Goal: Transaction & Acquisition: Purchase product/service

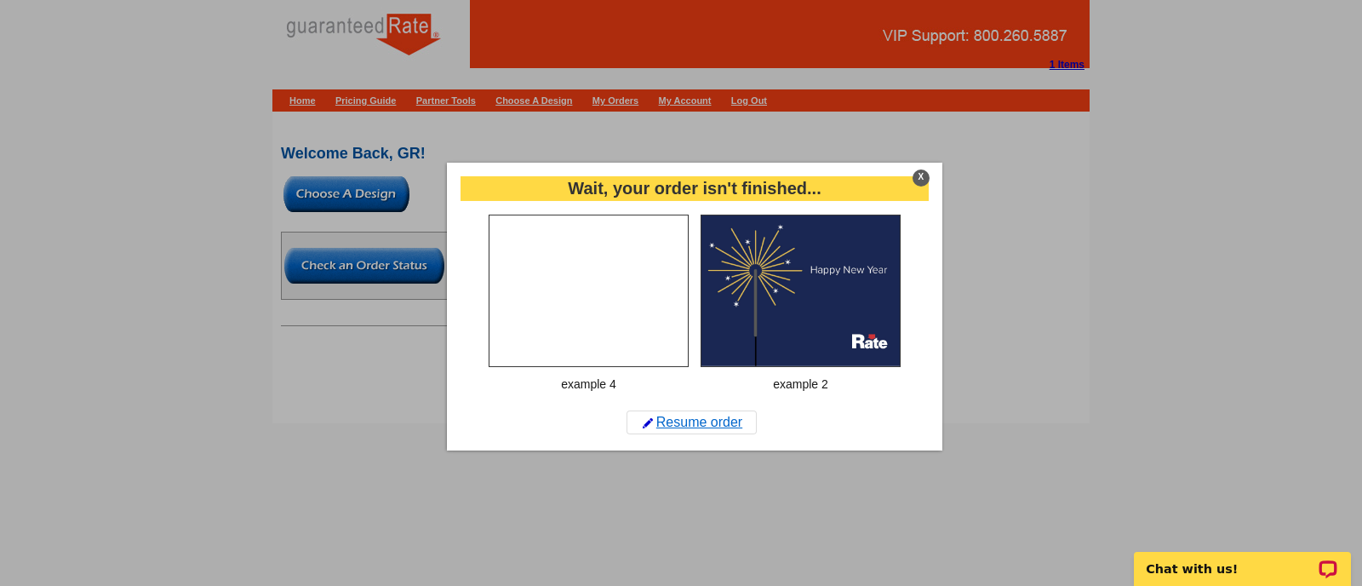
click at [734, 421] on link "Resume order" at bounding box center [692, 422] width 130 height 24
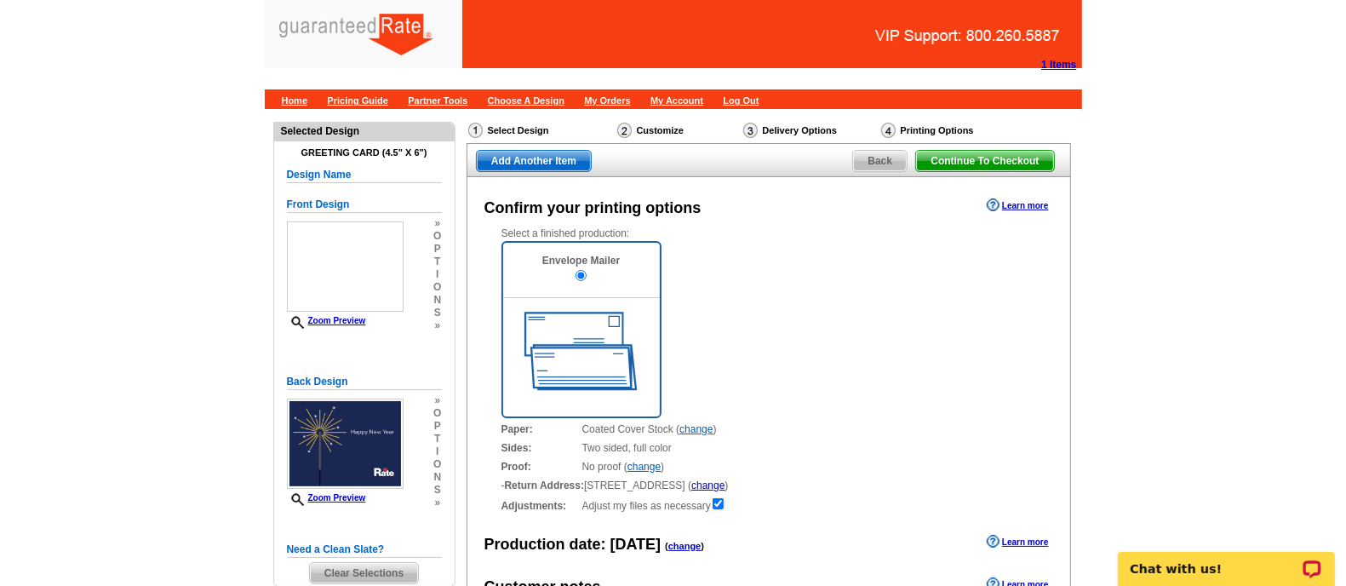
click at [873, 156] on span "Back" at bounding box center [880, 161] width 54 height 20
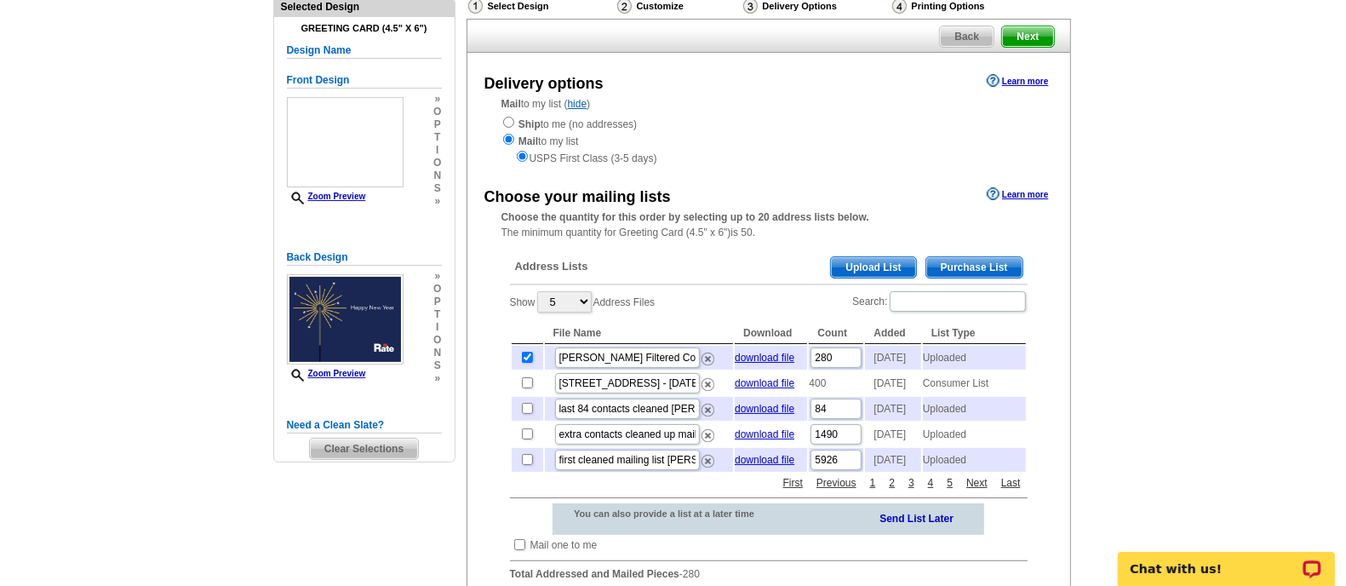
scroll to position [121, 0]
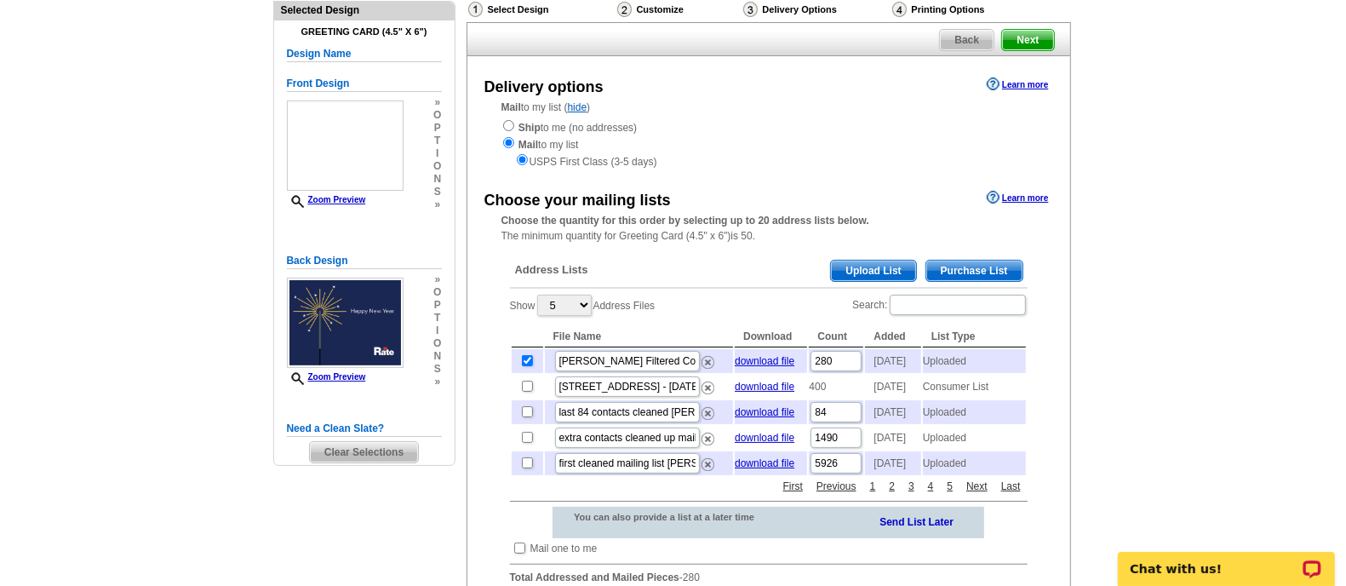
click at [357, 450] on span "Clear Selections" at bounding box center [364, 452] width 108 height 20
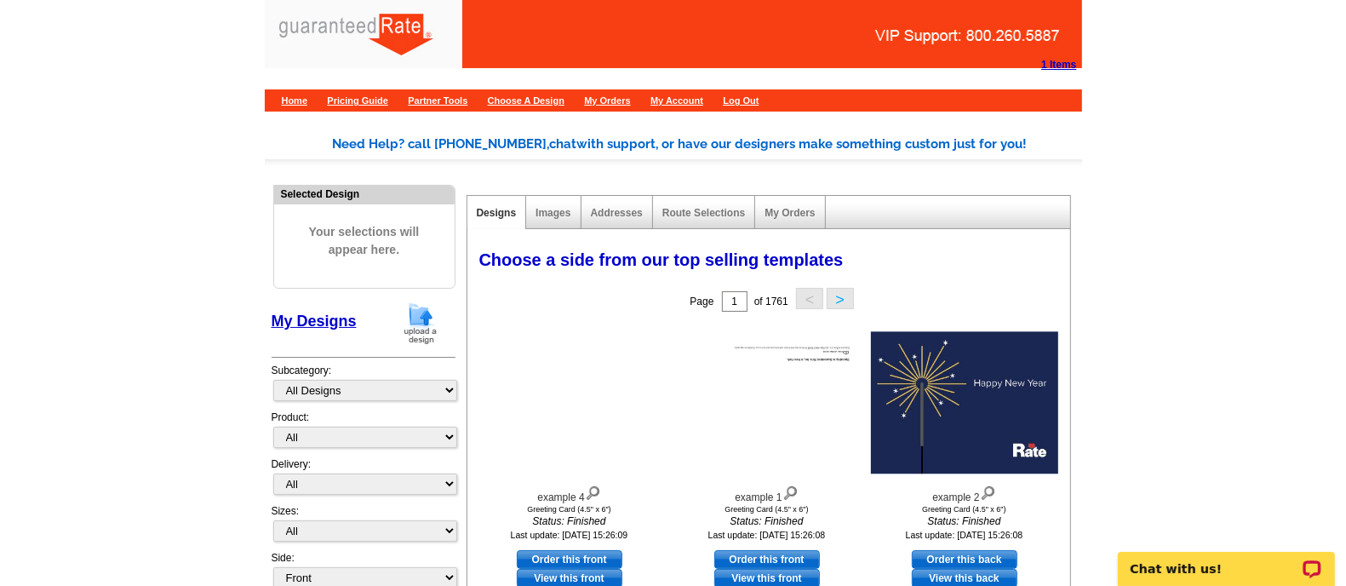
click at [417, 314] on img at bounding box center [420, 322] width 44 height 43
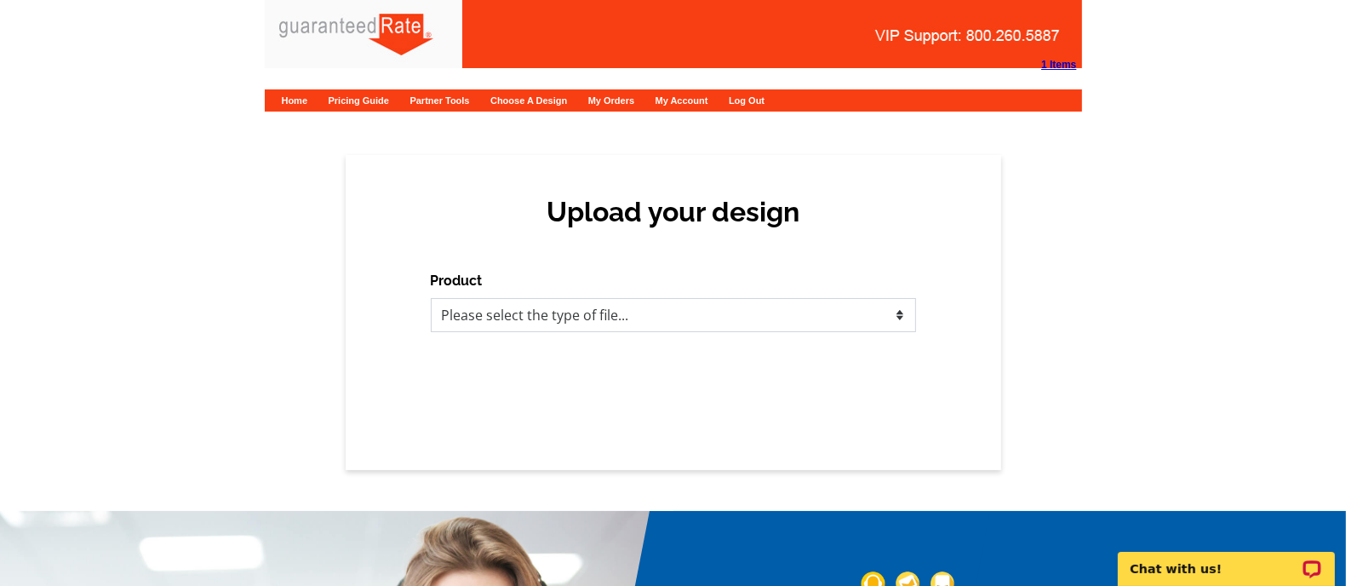
click at [559, 314] on select "Please select the type of file... Postcards Calendars Business Cards Letters an…" at bounding box center [673, 315] width 485 height 34
select select "5"
click at [431, 298] on select "Please select the type of file... Postcards Calendars Business Cards Letters an…" at bounding box center [673, 315] width 485 height 34
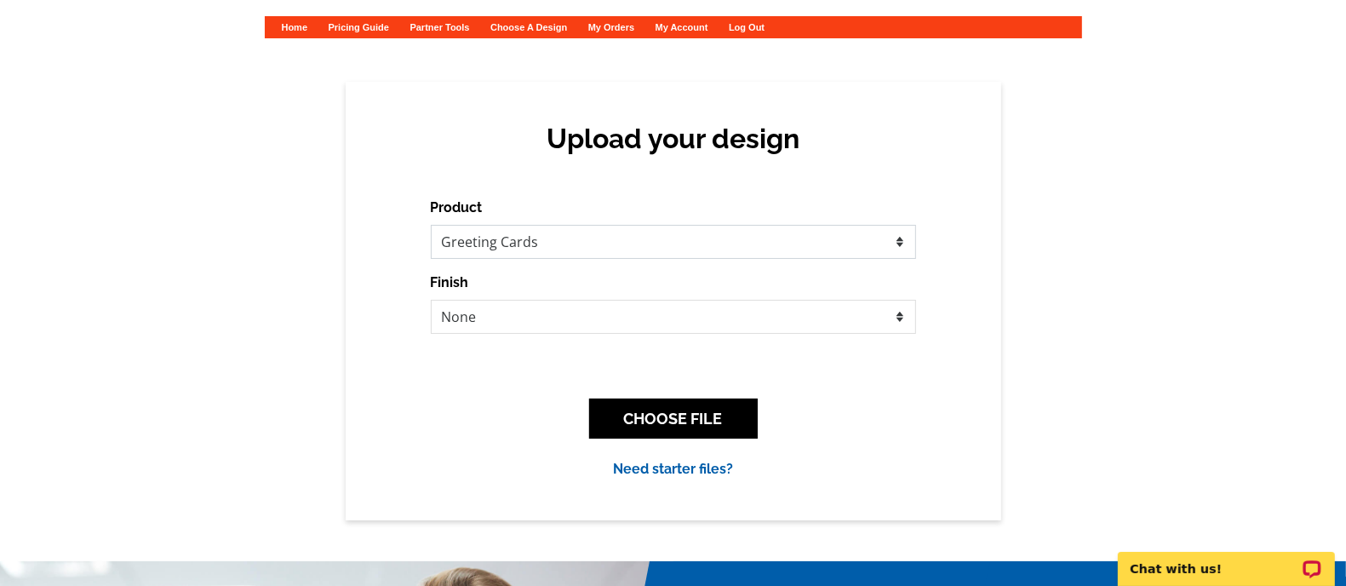
scroll to position [74, 0]
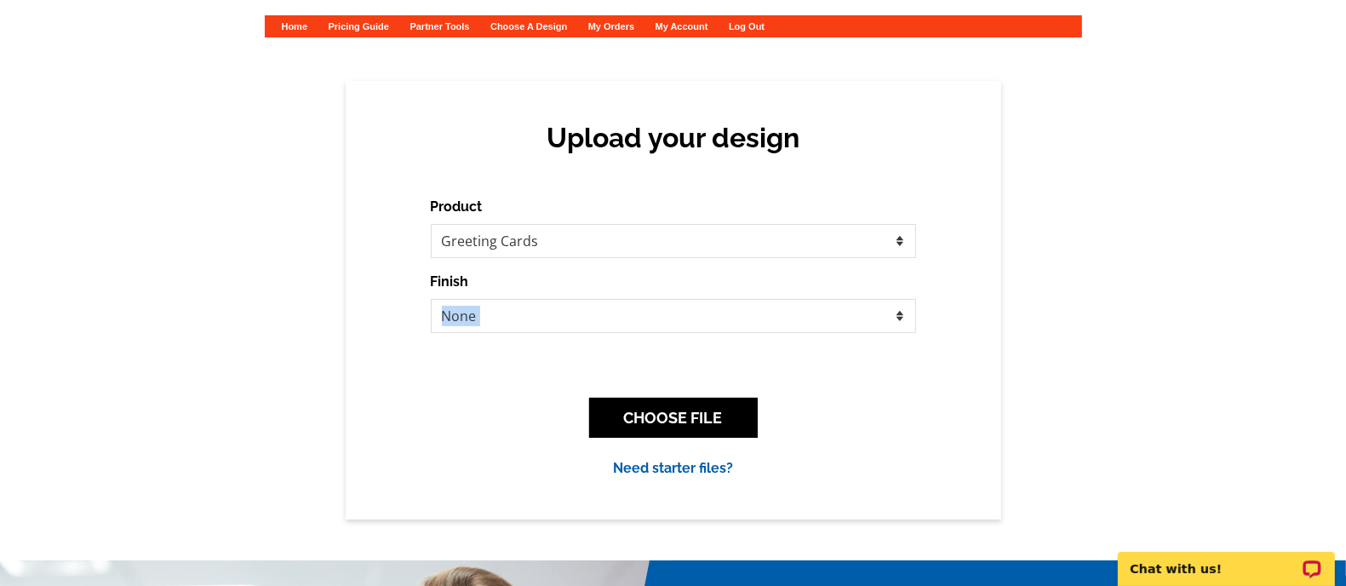
drag, startPoint x: 592, startPoint y: 349, endPoint x: 582, endPoint y: 319, distance: 31.2
click at [582, 319] on div "Product Please select the type of file... Postcards Calendars Business Cards Le…" at bounding box center [673, 338] width 485 height 282
click at [582, 319] on select "None Envelope Mailer" at bounding box center [673, 316] width 485 height 34
drag, startPoint x: 582, startPoint y: 319, endPoint x: 598, endPoint y: 387, distance: 69.0
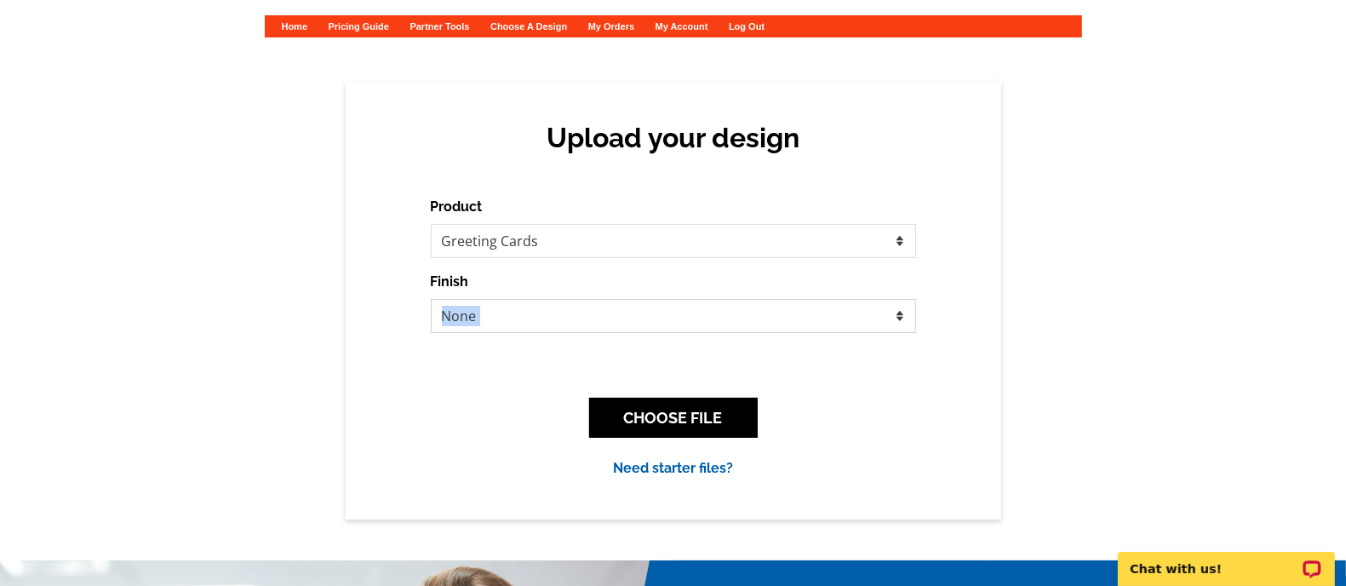
click at [598, 387] on div "Product Please select the type of file... Postcards Calendars Business Cards Le…" at bounding box center [673, 338] width 485 height 282
select select "2"
click at [431, 299] on select "None Envelope Mailer" at bounding box center [673, 316] width 485 height 34
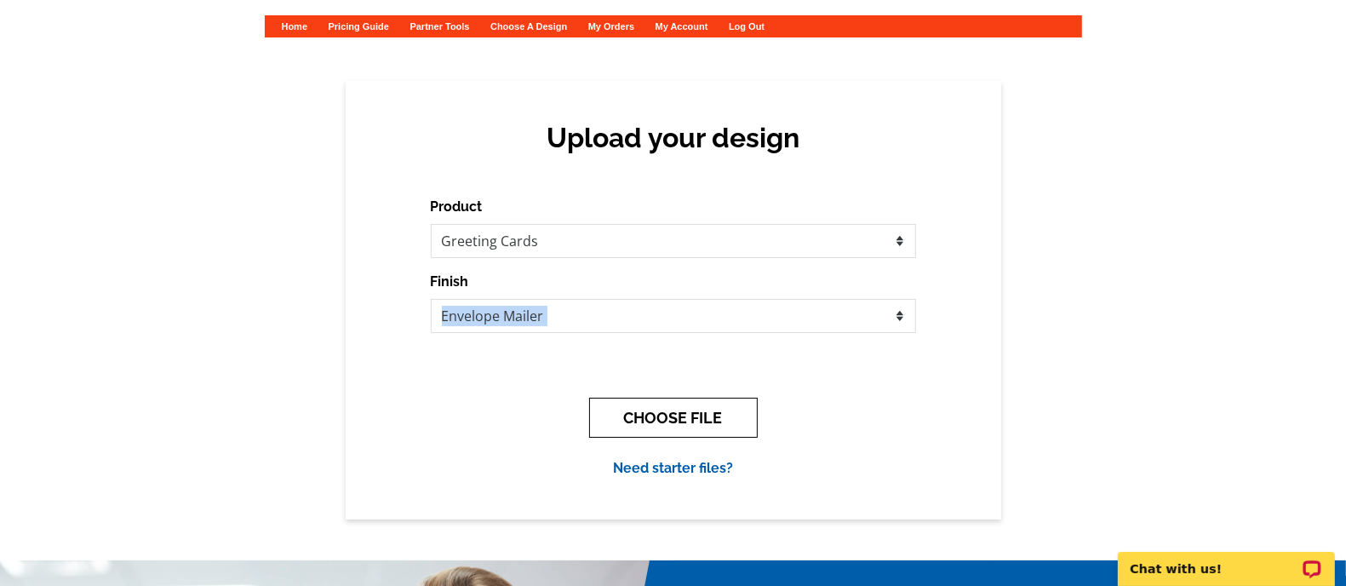
click at [668, 404] on button "CHOOSE FILE" at bounding box center [673, 418] width 169 height 40
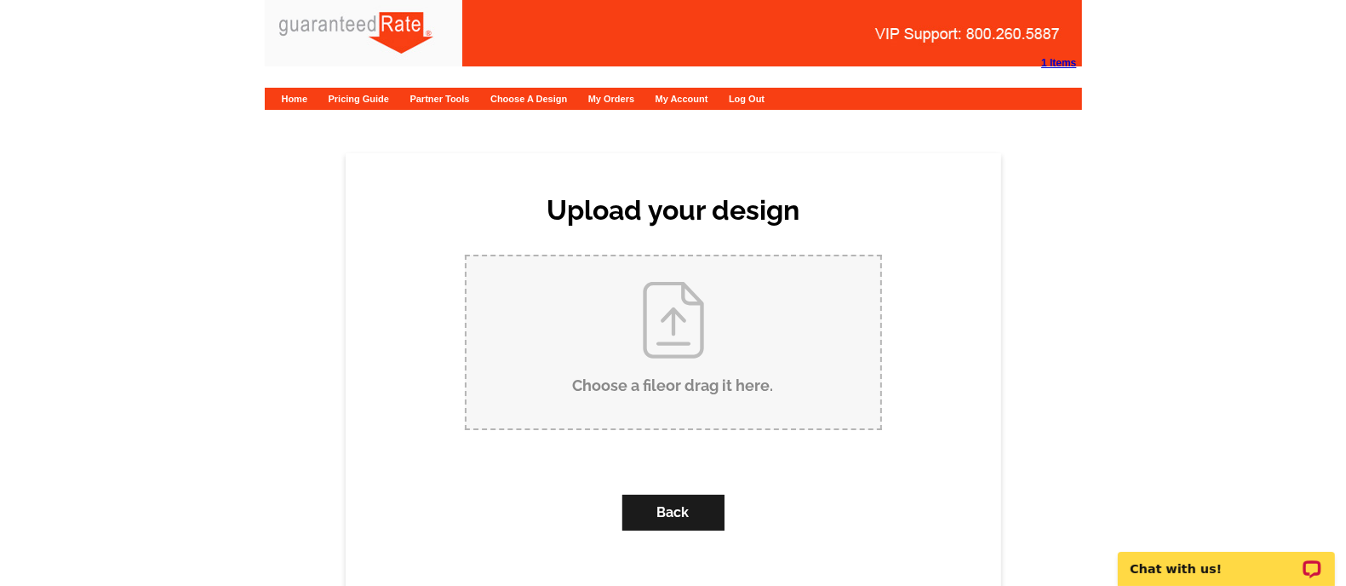
scroll to position [0, 0]
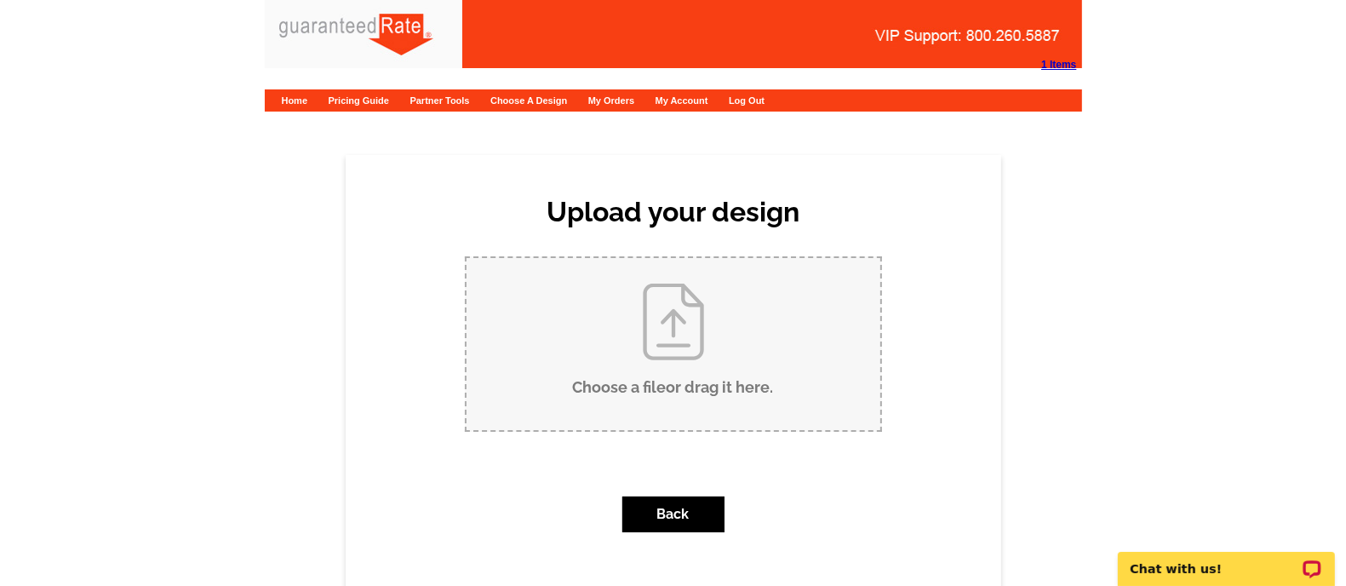
click at [660, 371] on input "Choose a file or drag it here ." at bounding box center [674, 344] width 414 height 172
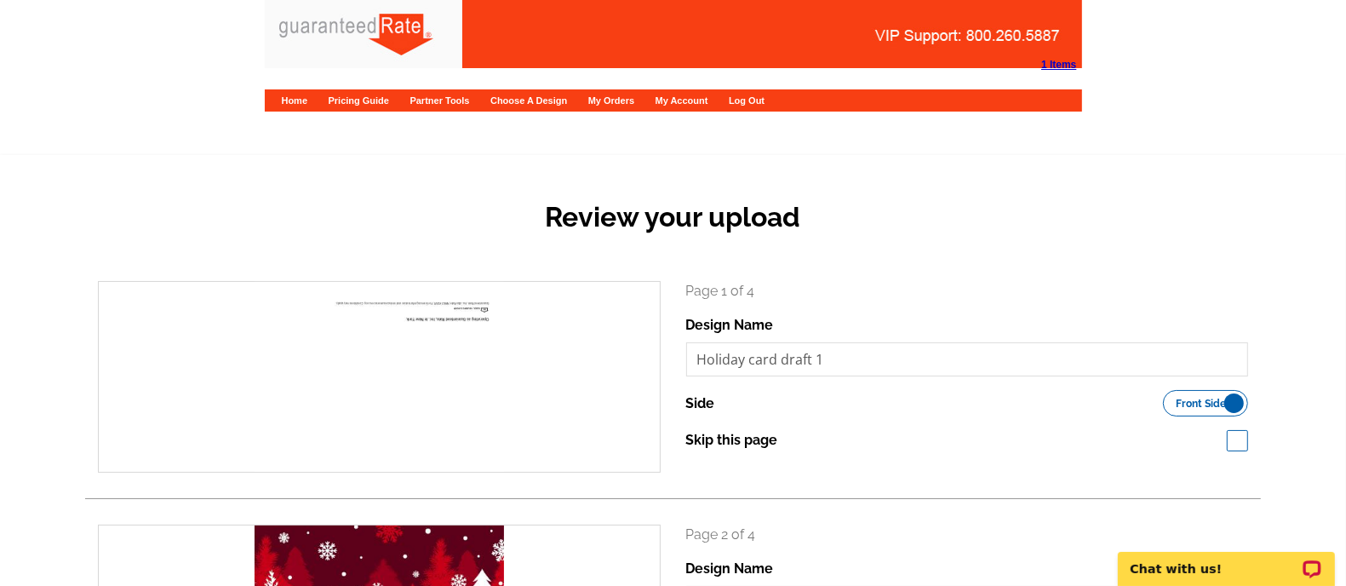
click at [1056, 283] on p "Page 1 of 4" at bounding box center [967, 291] width 563 height 20
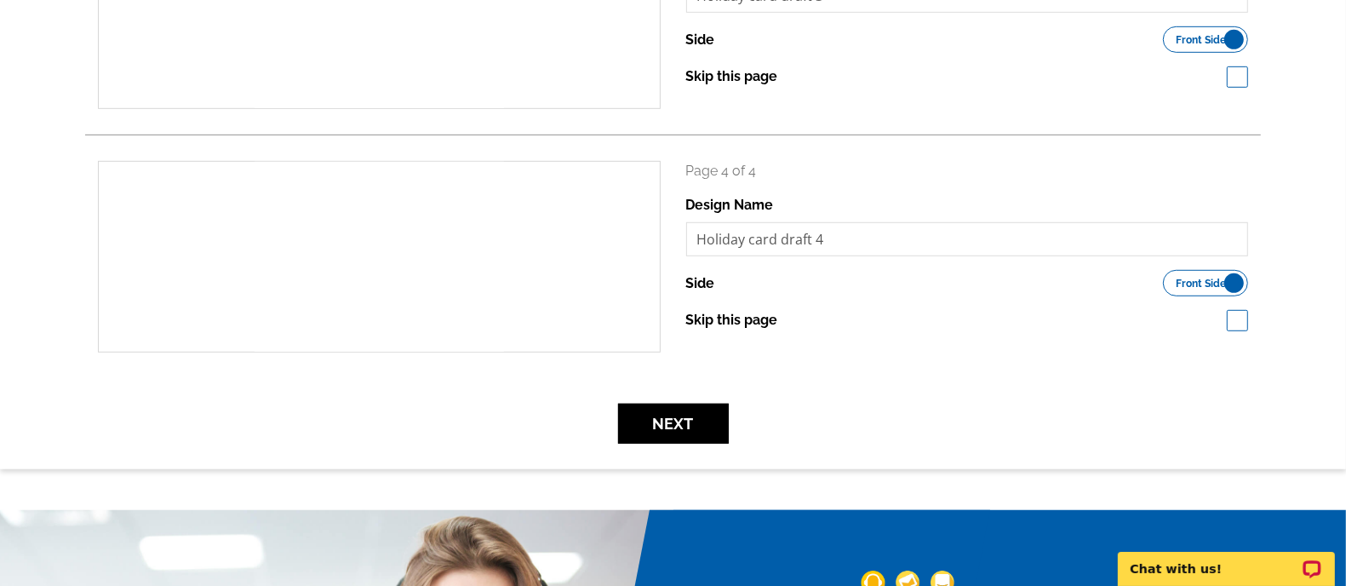
scroll to position [844, 0]
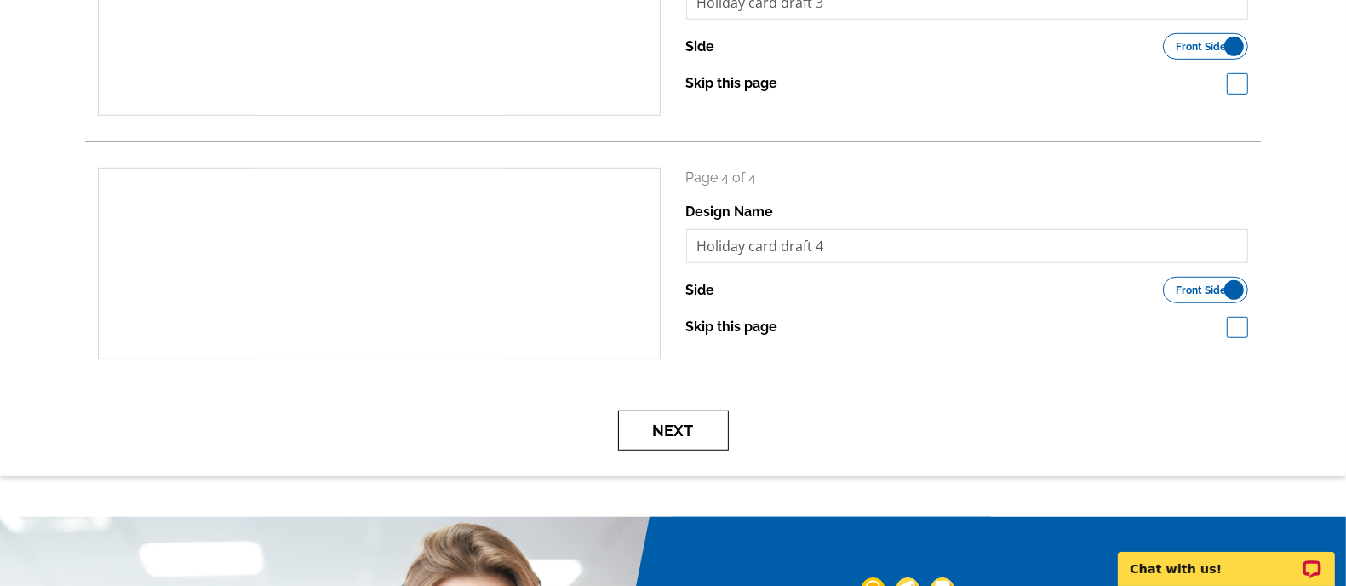
click at [673, 415] on button "Next" at bounding box center [673, 430] width 111 height 40
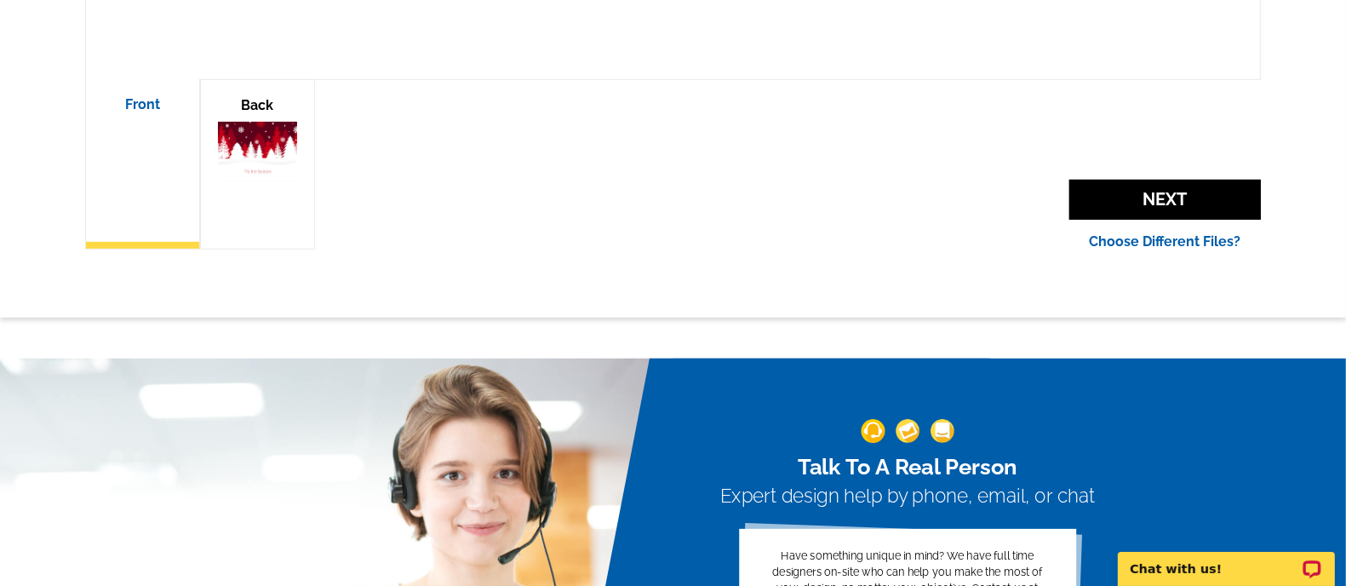
scroll to position [659, 0]
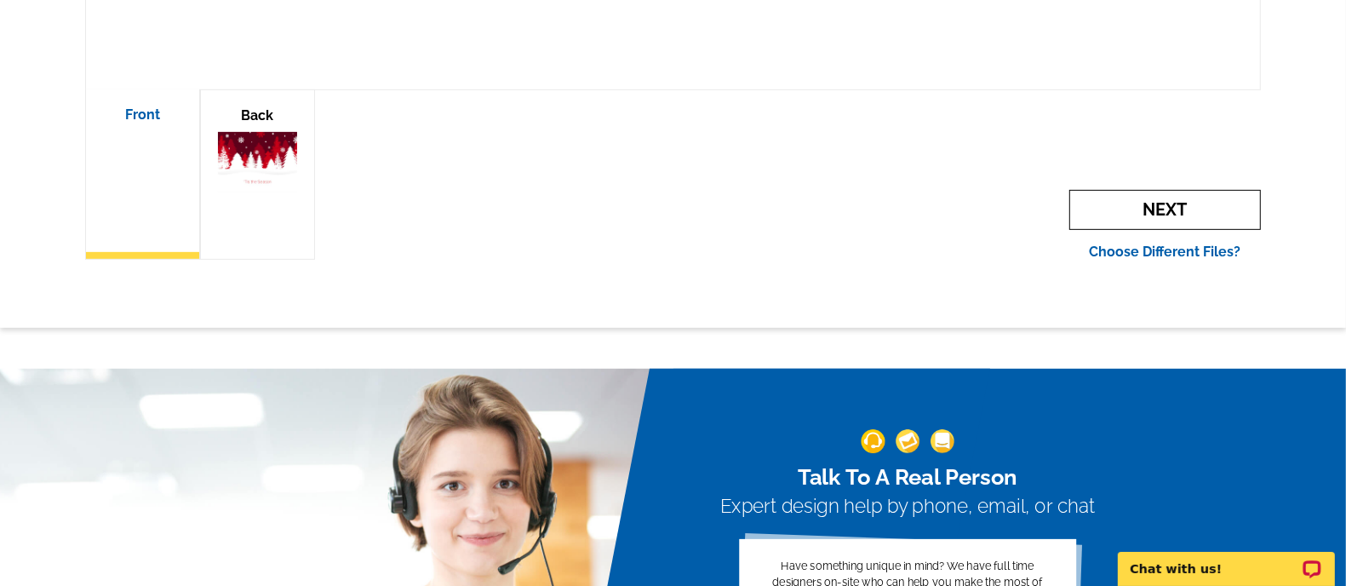
click at [1233, 215] on span "Next" at bounding box center [1165, 210] width 192 height 40
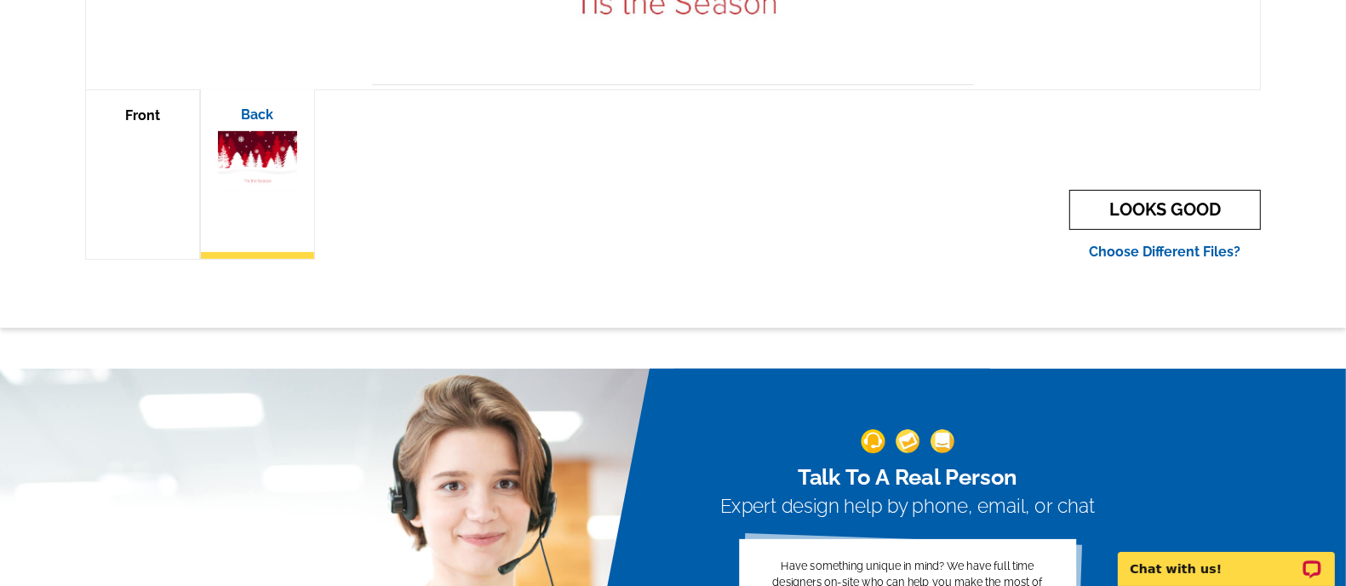
click at [1160, 190] on link "LOOKS GOOD" at bounding box center [1165, 210] width 192 height 40
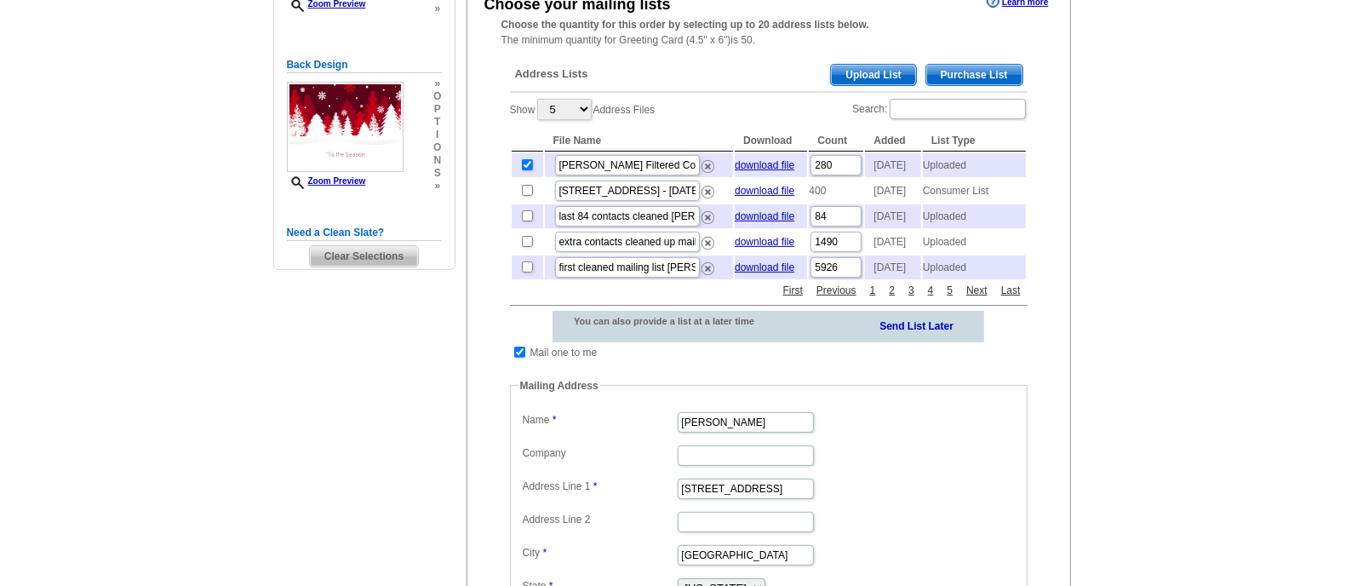
scroll to position [318, 0]
click at [514, 357] on input "checkbox" at bounding box center [519, 351] width 11 height 11
checkbox input "false"
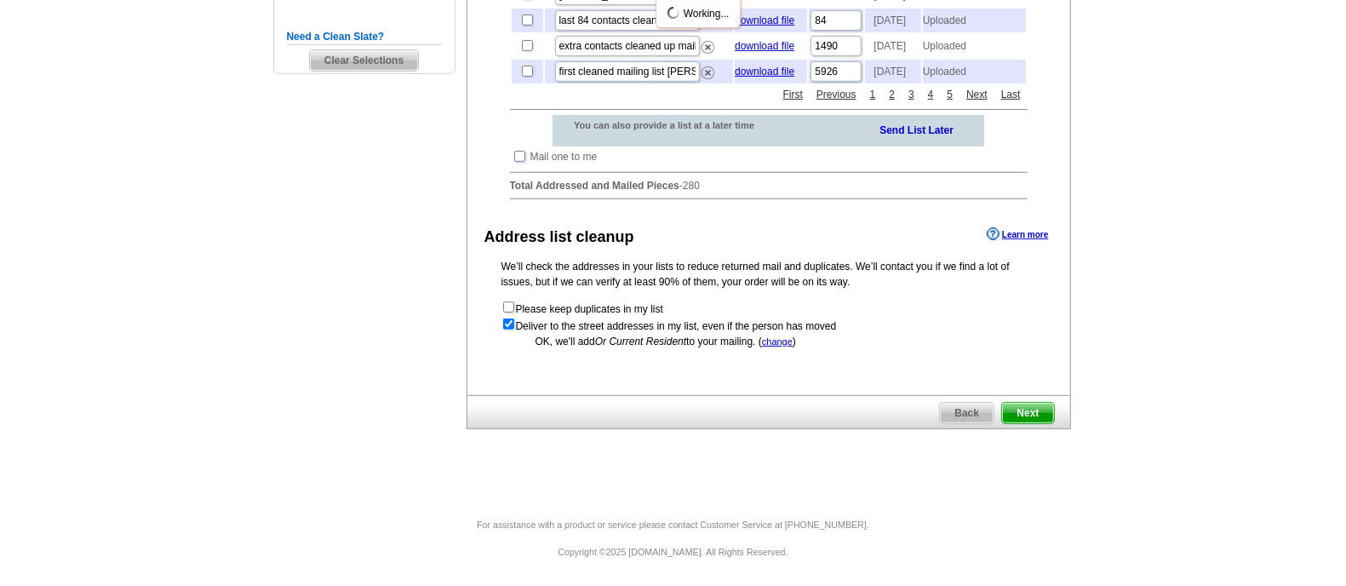
scroll to position [541, 0]
click at [1032, 422] on span "Next" at bounding box center [1027, 413] width 51 height 20
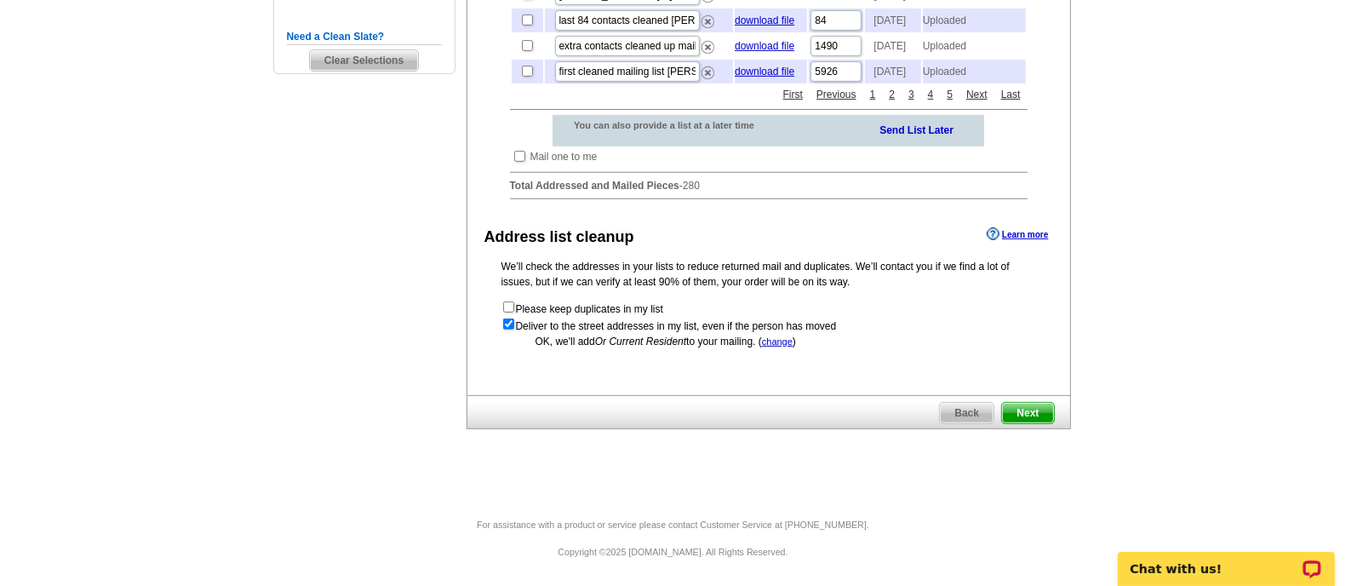
scroll to position [0, 0]
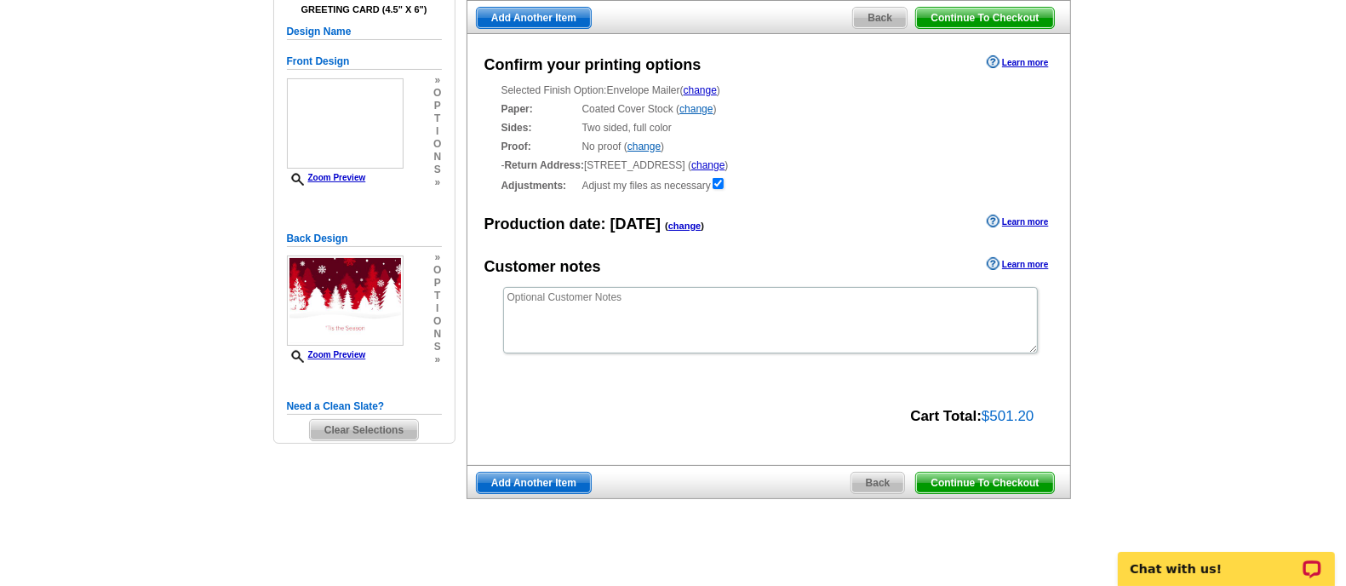
scroll to position [120, 0]
